Goal: Use online tool/utility: Utilize a website feature to perform a specific function

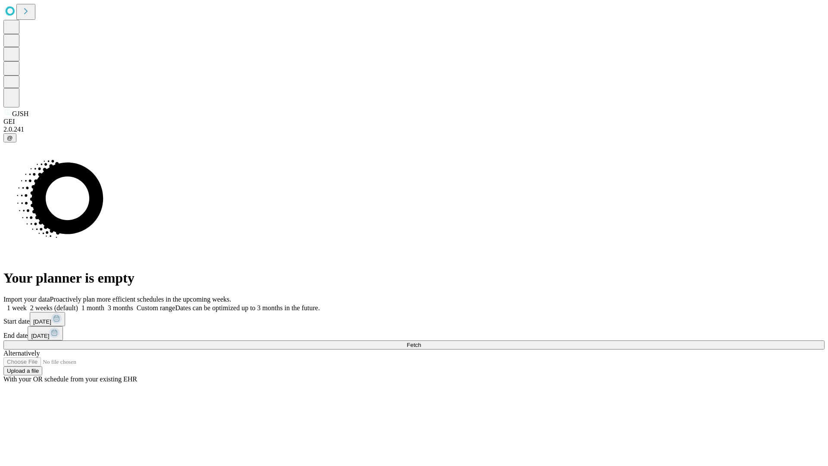
click at [27, 304] on label "1 week" at bounding box center [14, 307] width 23 height 7
click at [421, 342] on span "Fetch" at bounding box center [414, 345] width 14 height 6
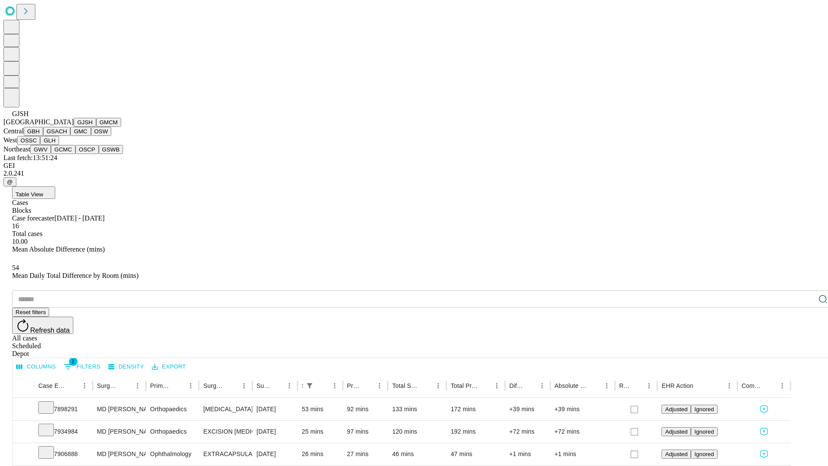
click at [96, 127] on button "GMCM" at bounding box center [108, 122] width 25 height 9
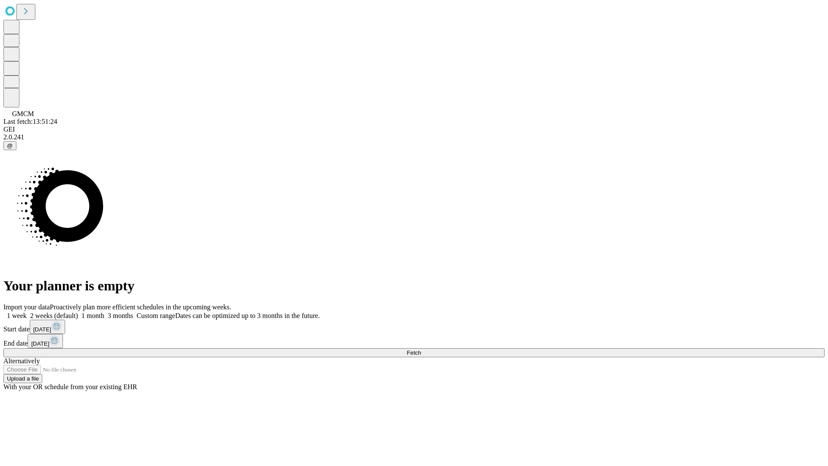
click at [27, 312] on label "1 week" at bounding box center [14, 315] width 23 height 7
click at [421, 349] on span "Fetch" at bounding box center [414, 352] width 14 height 6
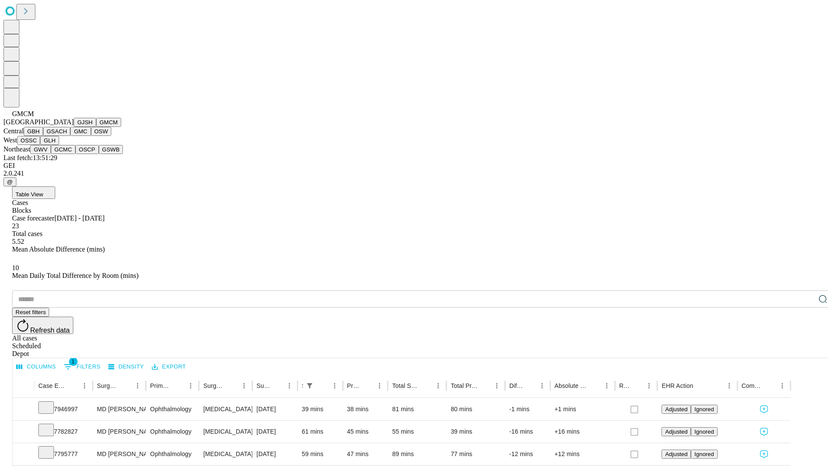
click at [43, 136] on button "GBH" at bounding box center [33, 131] width 19 height 9
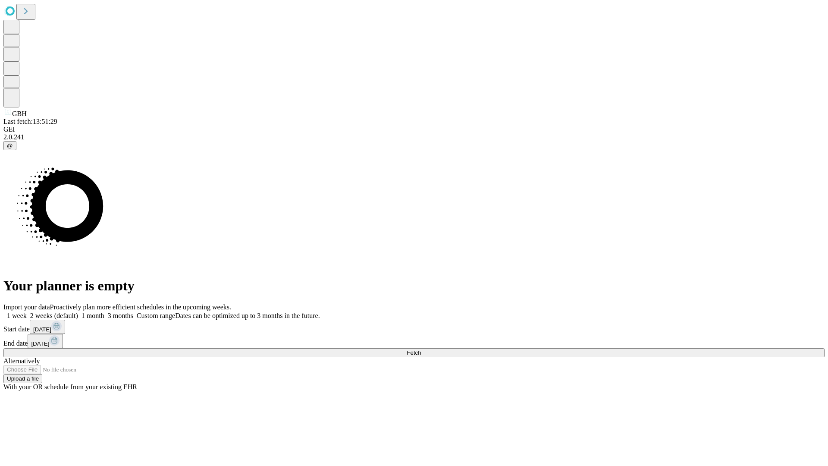
click at [27, 312] on label "1 week" at bounding box center [14, 315] width 23 height 7
click at [421, 349] on span "Fetch" at bounding box center [414, 352] width 14 height 6
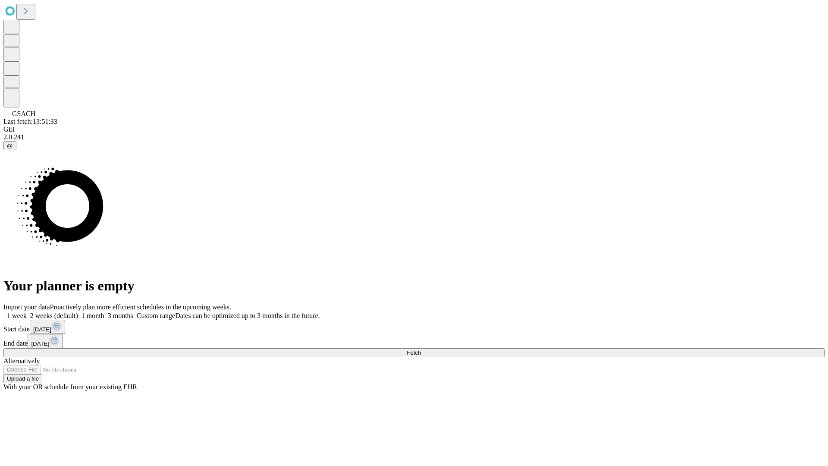
click at [421, 349] on span "Fetch" at bounding box center [414, 352] width 14 height 6
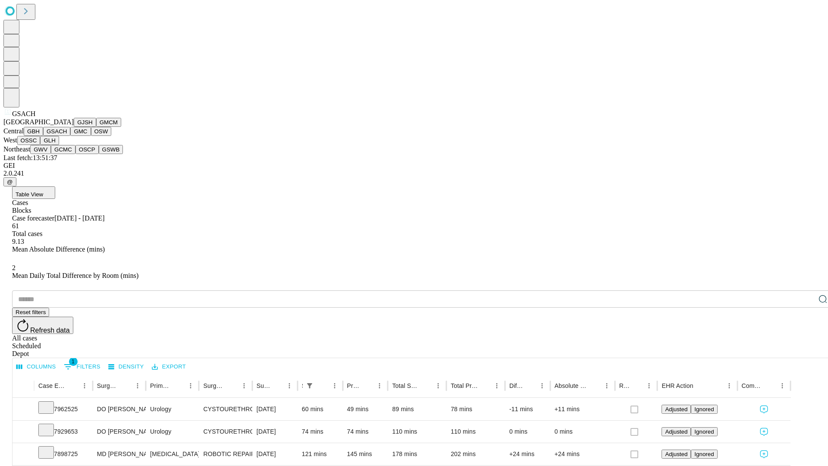
click at [70, 136] on button "GMC" at bounding box center [80, 131] width 20 height 9
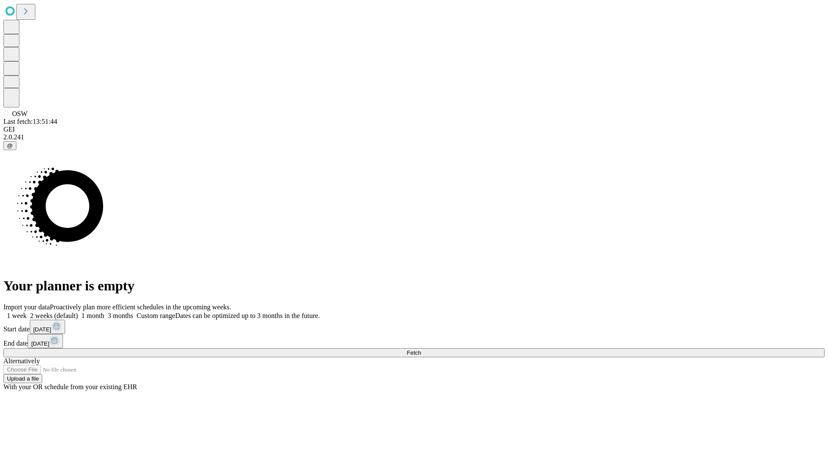
click at [27, 312] on label "1 week" at bounding box center [14, 315] width 23 height 7
click at [421, 349] on span "Fetch" at bounding box center [414, 352] width 14 height 6
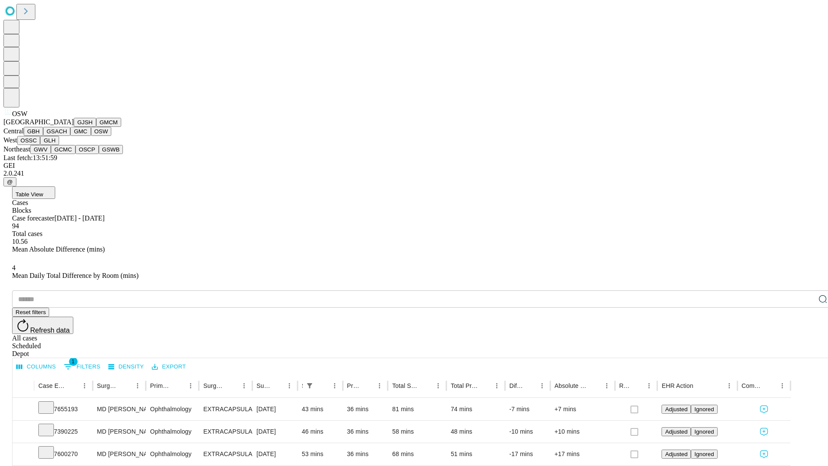
click at [41, 145] on button "OSSC" at bounding box center [28, 140] width 23 height 9
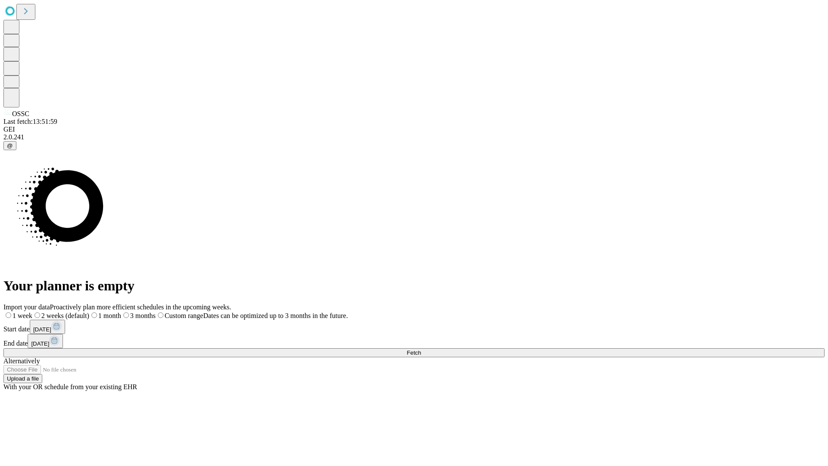
click at [421, 349] on span "Fetch" at bounding box center [414, 352] width 14 height 6
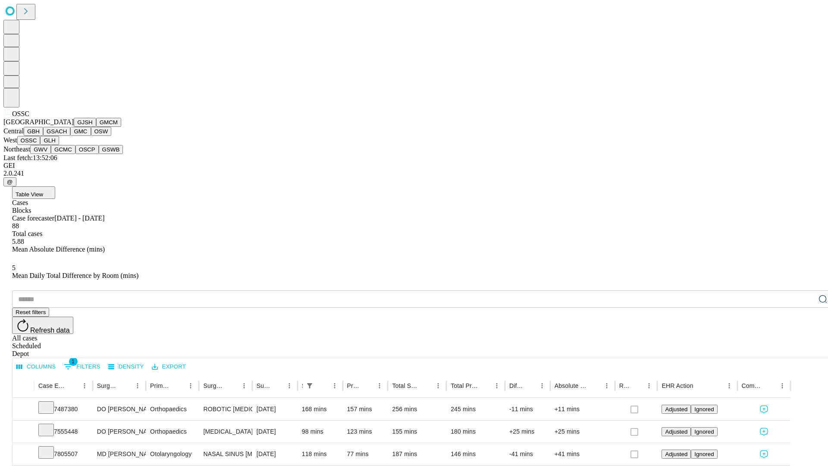
click at [59, 145] on button "GLH" at bounding box center [49, 140] width 19 height 9
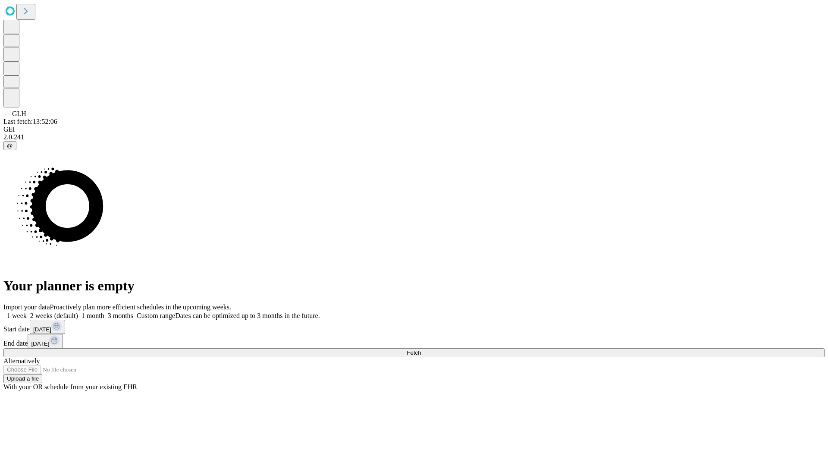
click at [27, 312] on label "1 week" at bounding box center [14, 315] width 23 height 7
click at [421, 349] on span "Fetch" at bounding box center [414, 352] width 14 height 6
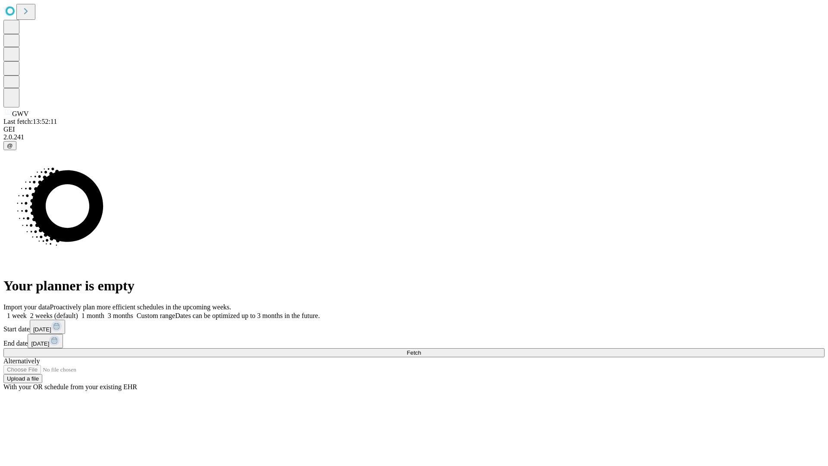
click at [421, 349] on span "Fetch" at bounding box center [414, 352] width 14 height 6
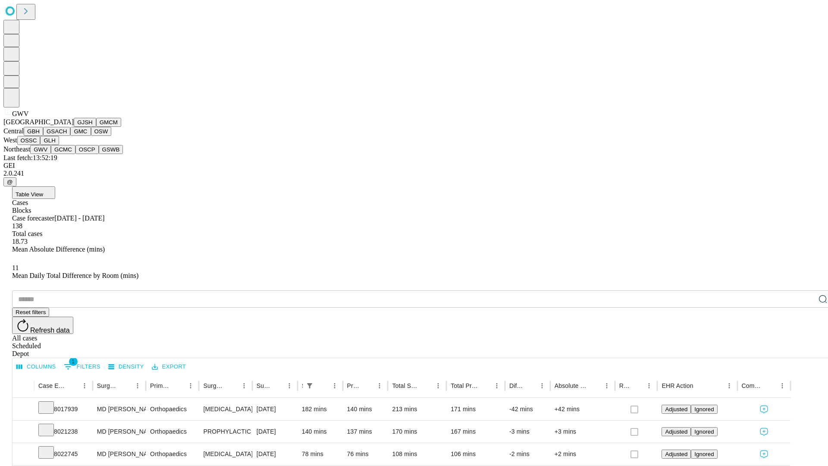
click at [67, 154] on button "GCMC" at bounding box center [63, 149] width 25 height 9
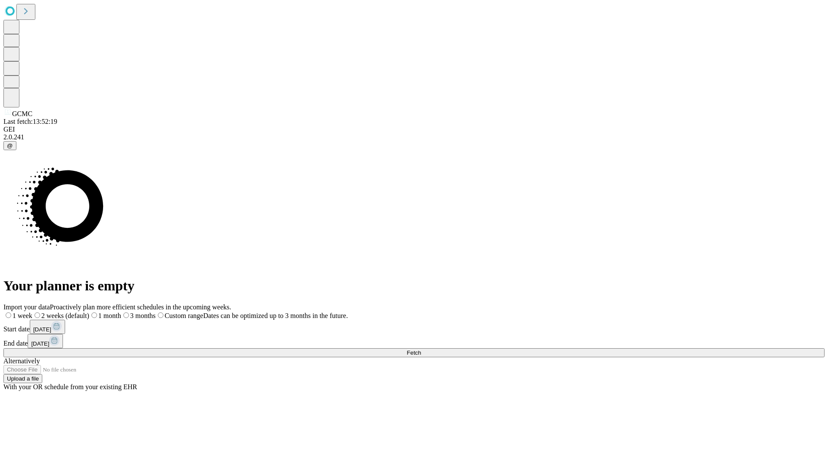
click at [32, 312] on label "1 week" at bounding box center [17, 315] width 29 height 7
click at [421, 349] on span "Fetch" at bounding box center [414, 352] width 14 height 6
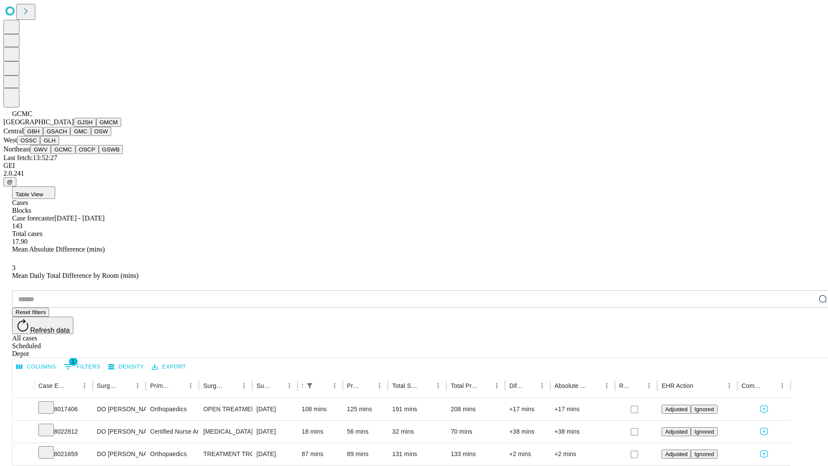
click at [75, 154] on button "OSCP" at bounding box center [86, 149] width 23 height 9
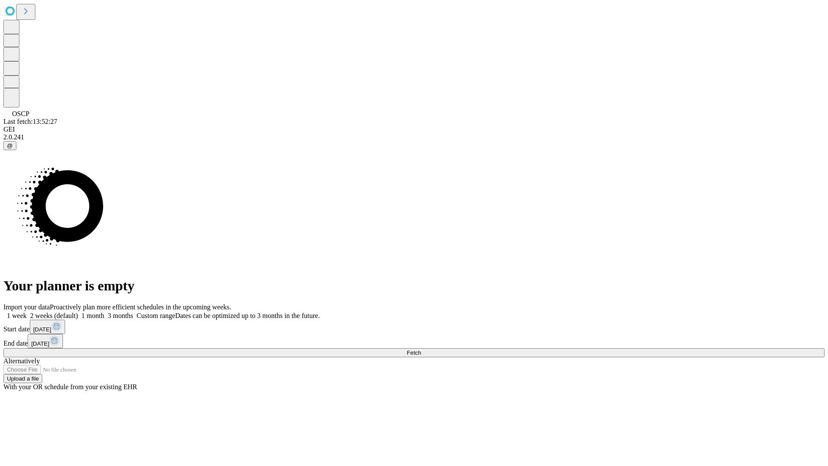
click at [27, 312] on label "1 week" at bounding box center [14, 315] width 23 height 7
click at [421, 349] on span "Fetch" at bounding box center [414, 352] width 14 height 6
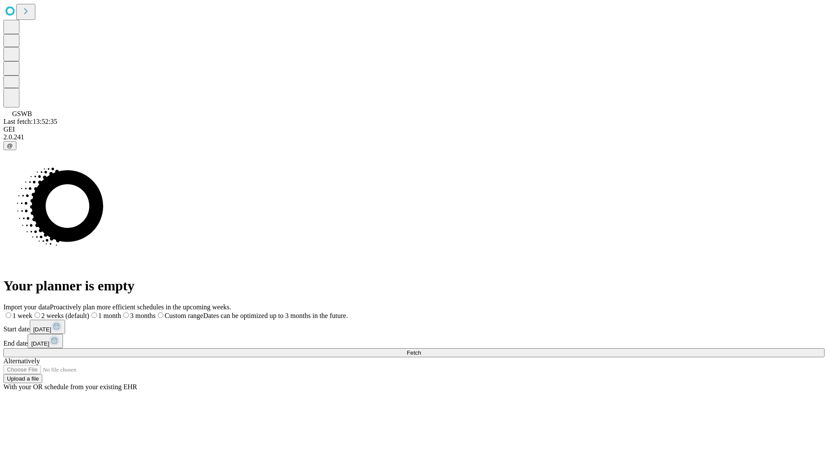
click at [421, 349] on span "Fetch" at bounding box center [414, 352] width 14 height 6
